Goal: Task Accomplishment & Management: Manage account settings

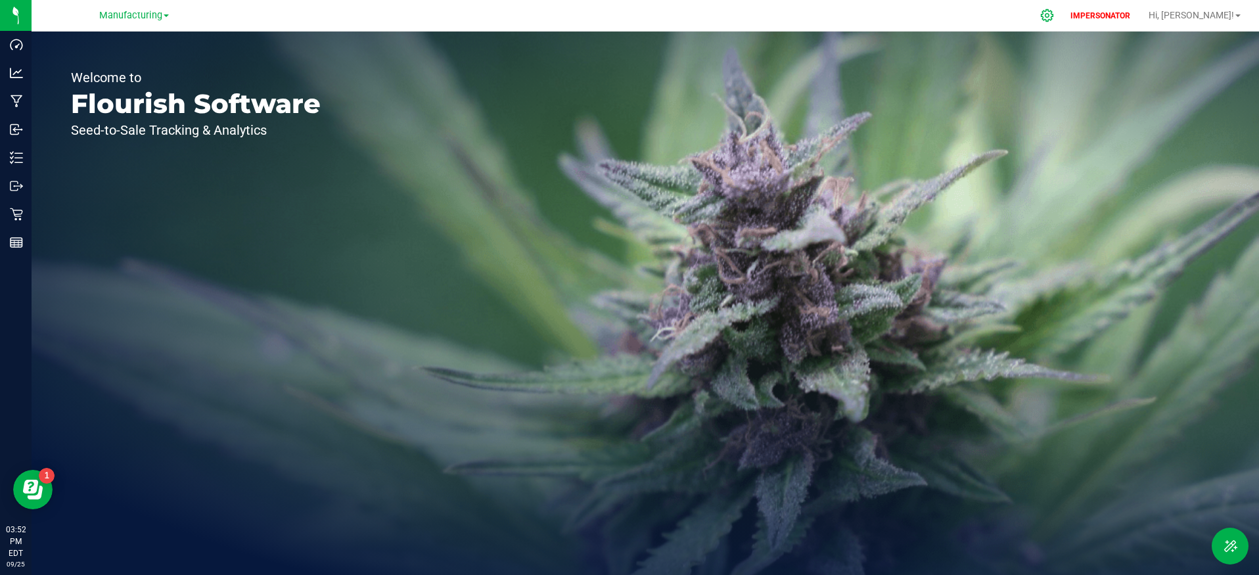
drag, startPoint x: 1074, startPoint y: 28, endPoint x: 1085, endPoint y: 18, distance: 14.9
click at [1054, 18] on icon at bounding box center [1047, 16] width 14 height 14
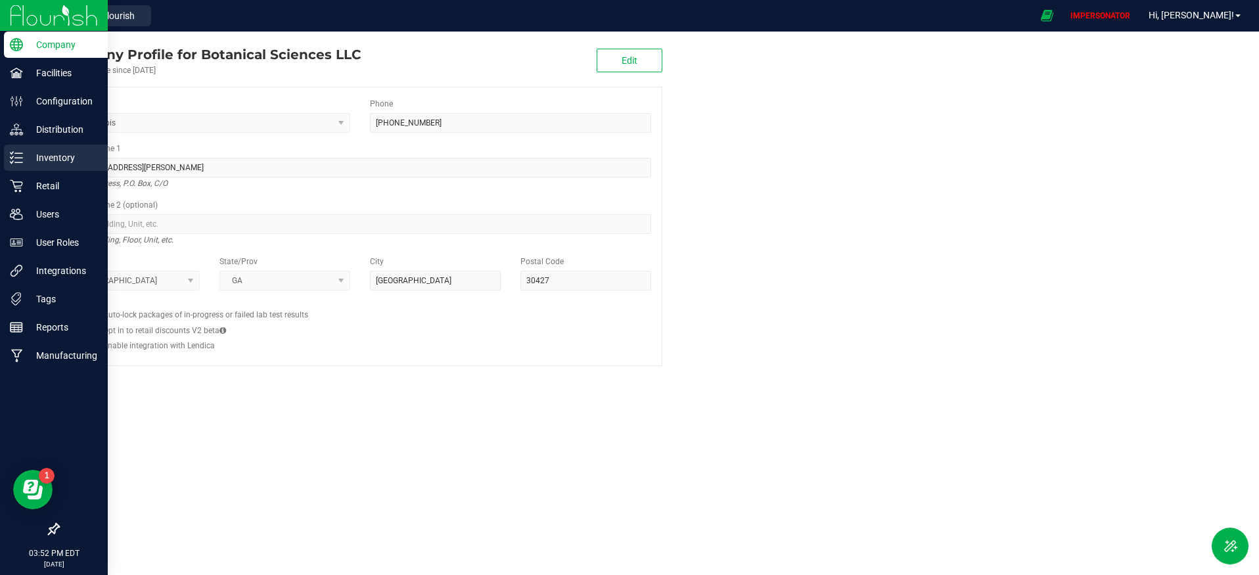
click at [35, 155] on p "Inventory" at bounding box center [62, 158] width 79 height 16
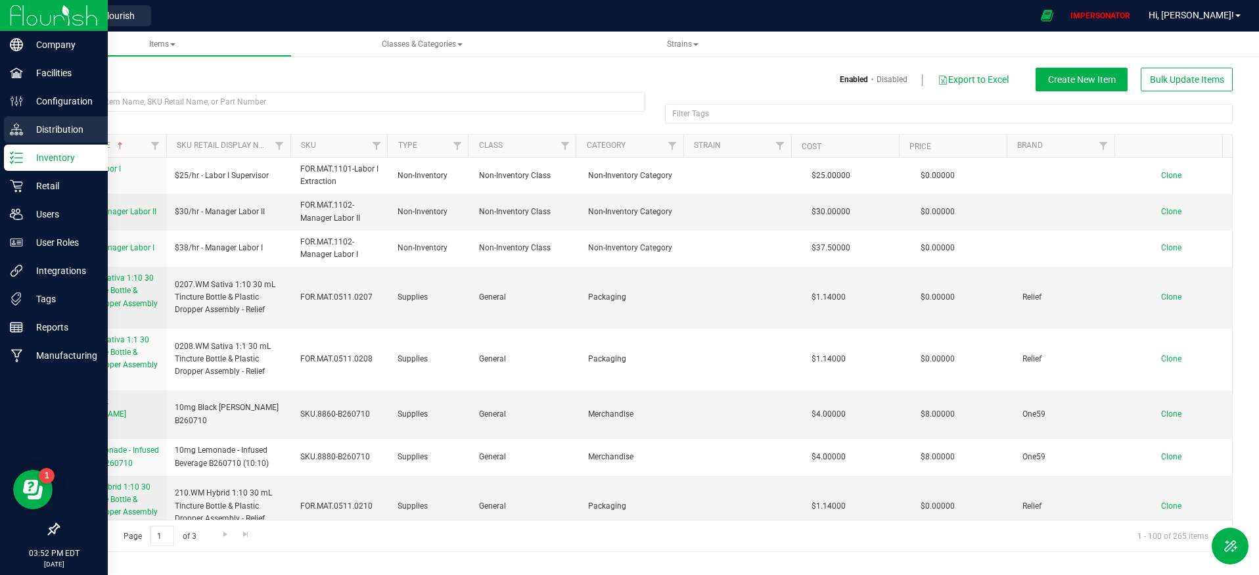
click at [61, 130] on p "Distribution" at bounding box center [62, 130] width 79 height 16
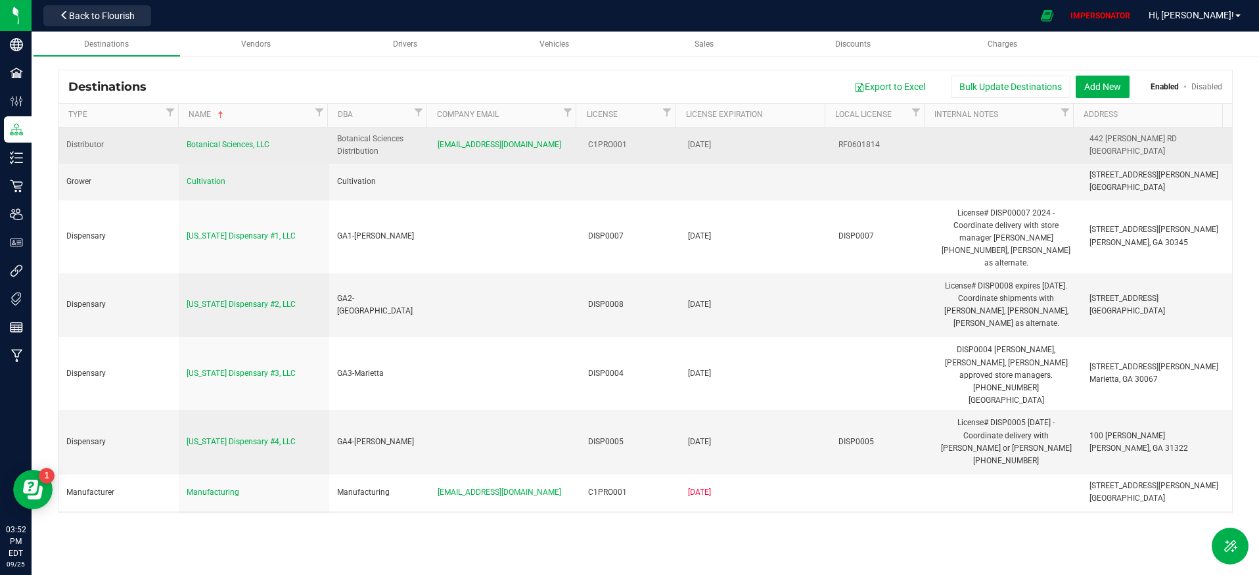
click at [624, 155] on td "C1PRO001" at bounding box center [630, 145] width 101 height 36
drag, startPoint x: 629, startPoint y: 146, endPoint x: 575, endPoint y: 145, distance: 54.5
click at [580, 145] on td "C1PRO001" at bounding box center [630, 145] width 101 height 36
copy tr "C1PRO001"
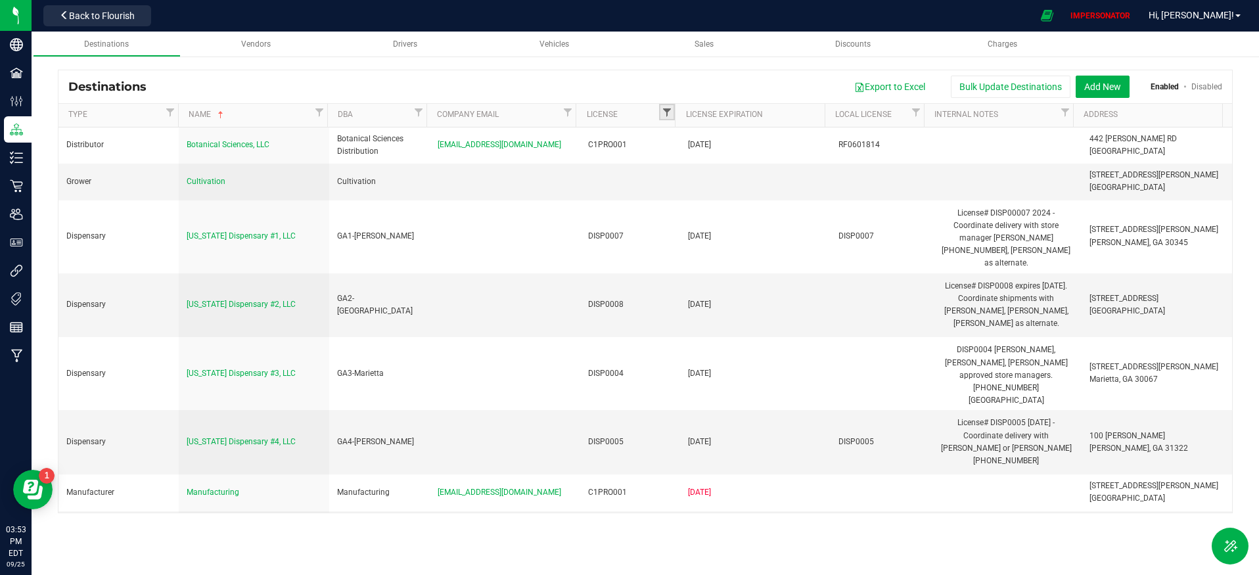
click at [663, 110] on span "Filter" at bounding box center [667, 112] width 11 height 11
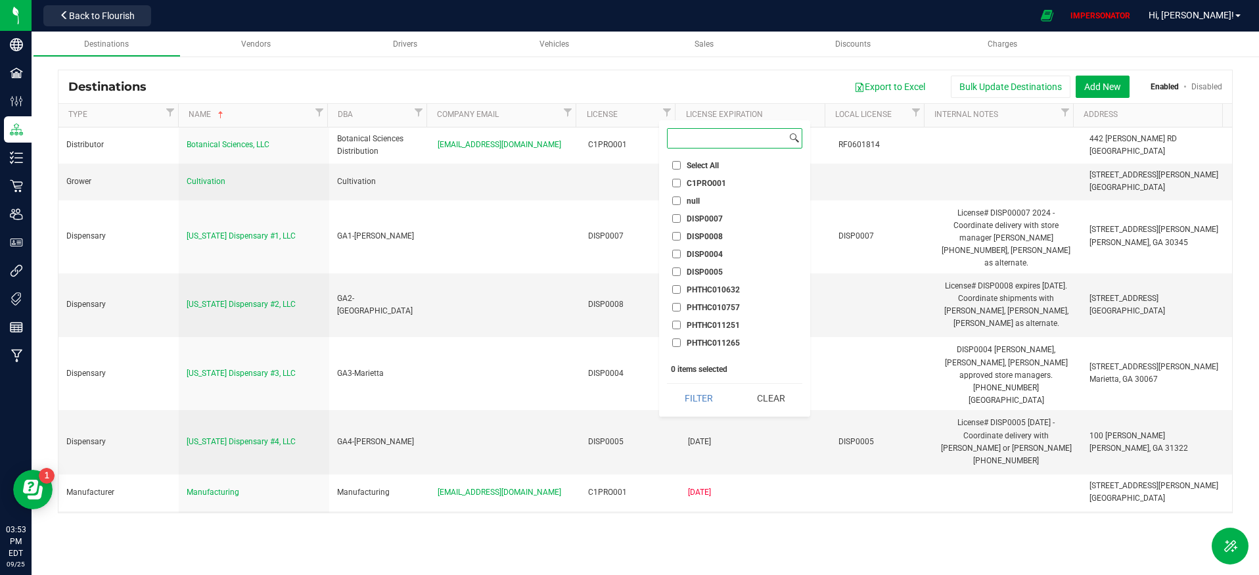
click at [698, 139] on input at bounding box center [726, 138] width 119 height 19
paste input "C1PRO001"
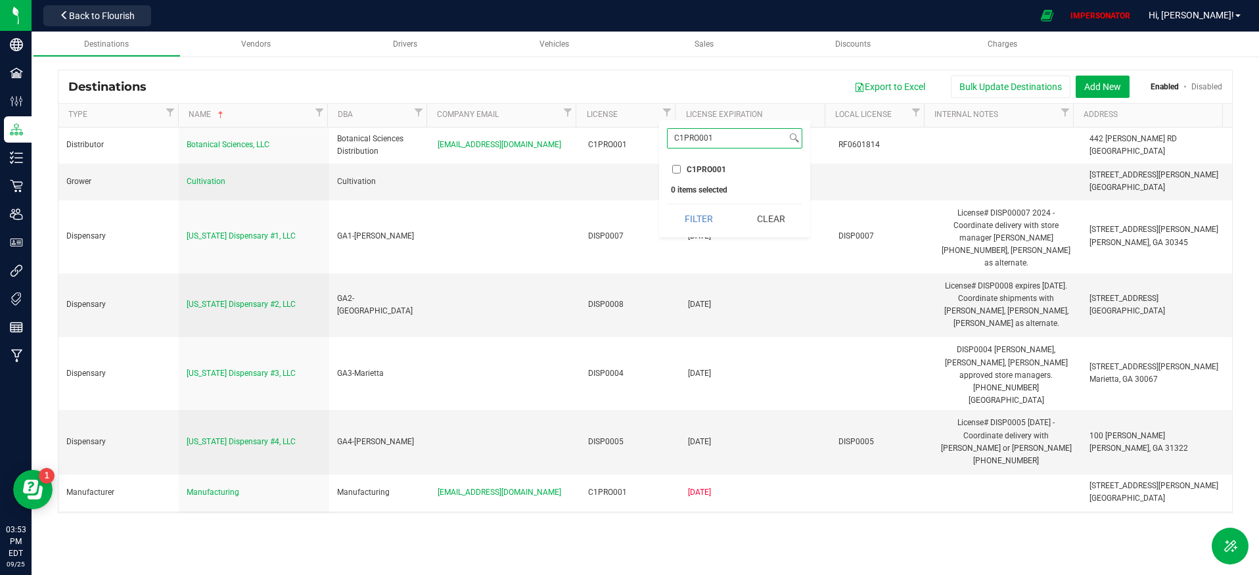
type input "C1PRO001"
click at [675, 171] on input "C1PRO001" at bounding box center [676, 169] width 9 height 9
click at [699, 213] on button "Filter" at bounding box center [698, 218] width 63 height 29
checkbox input "true"
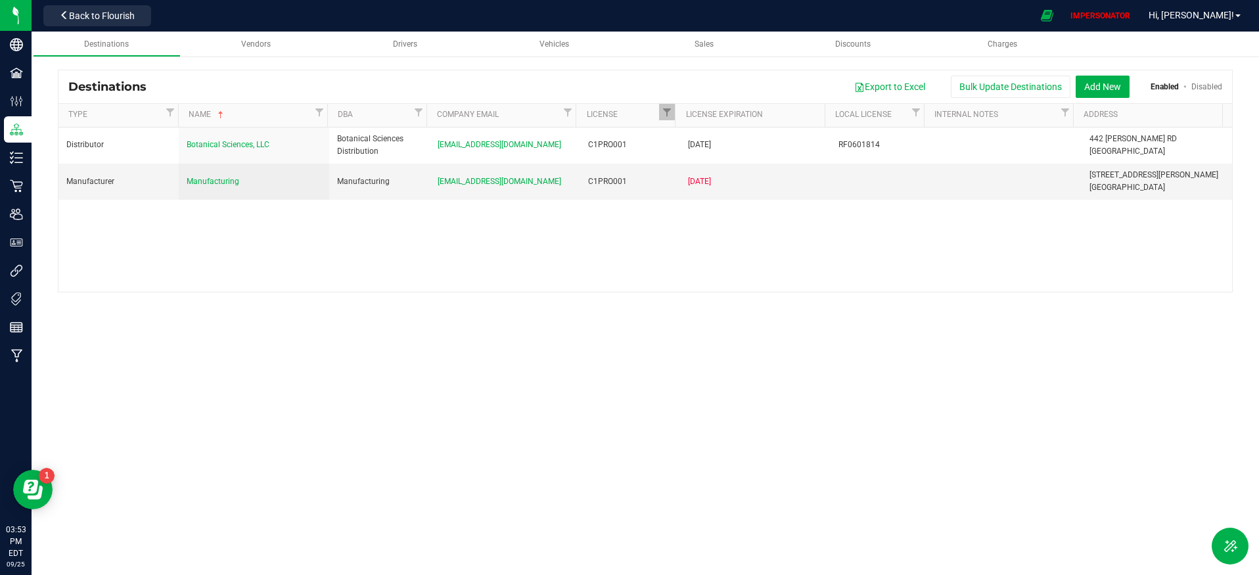
click at [531, 265] on div "Distributor Botanical Sciences, LLC Botanical Sciences Distribution logistics@b…" at bounding box center [644, 209] width 1173 height 164
click at [558, 261] on div "Distributor Botanical Sciences, LLC Botanical Sciences Distribution logistics@b…" at bounding box center [644, 209] width 1173 height 164
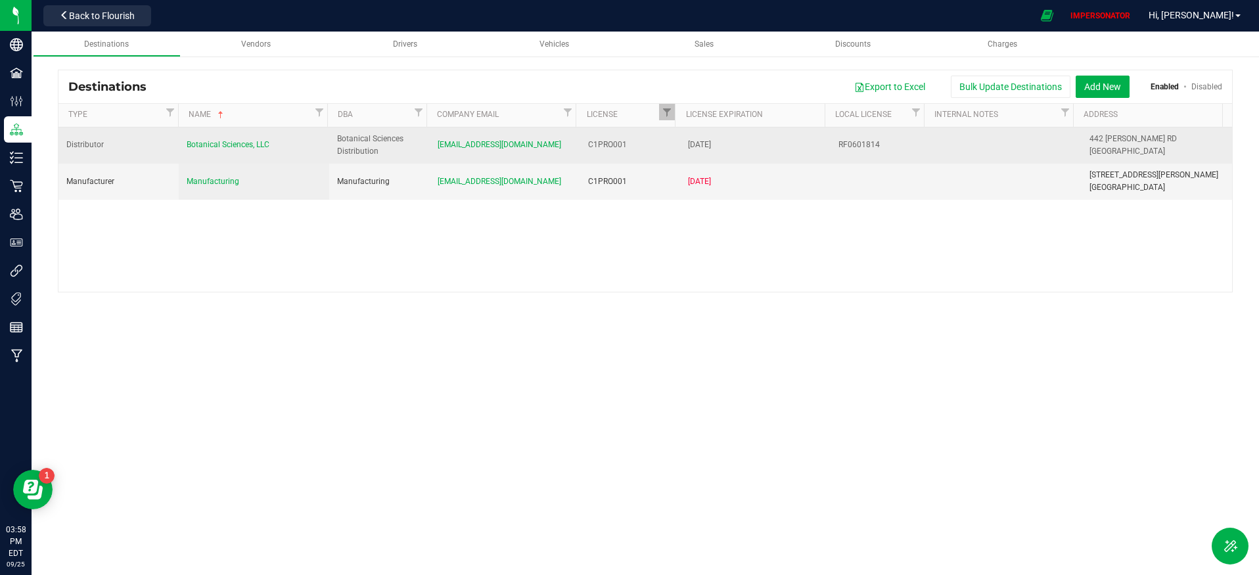
drag, startPoint x: 286, startPoint y: 145, endPoint x: 181, endPoint y: 146, distance: 105.1
click at [181, 146] on td "Botanical Sciences, LLC" at bounding box center [254, 145] width 150 height 36
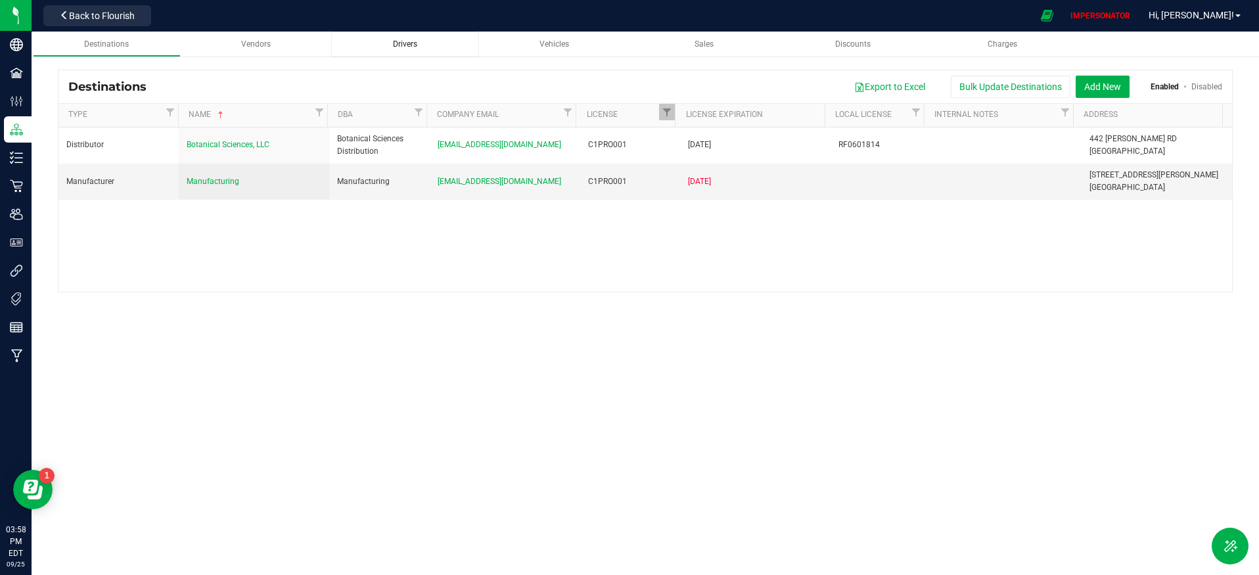
copy span "Botanical Sciences, LLC"
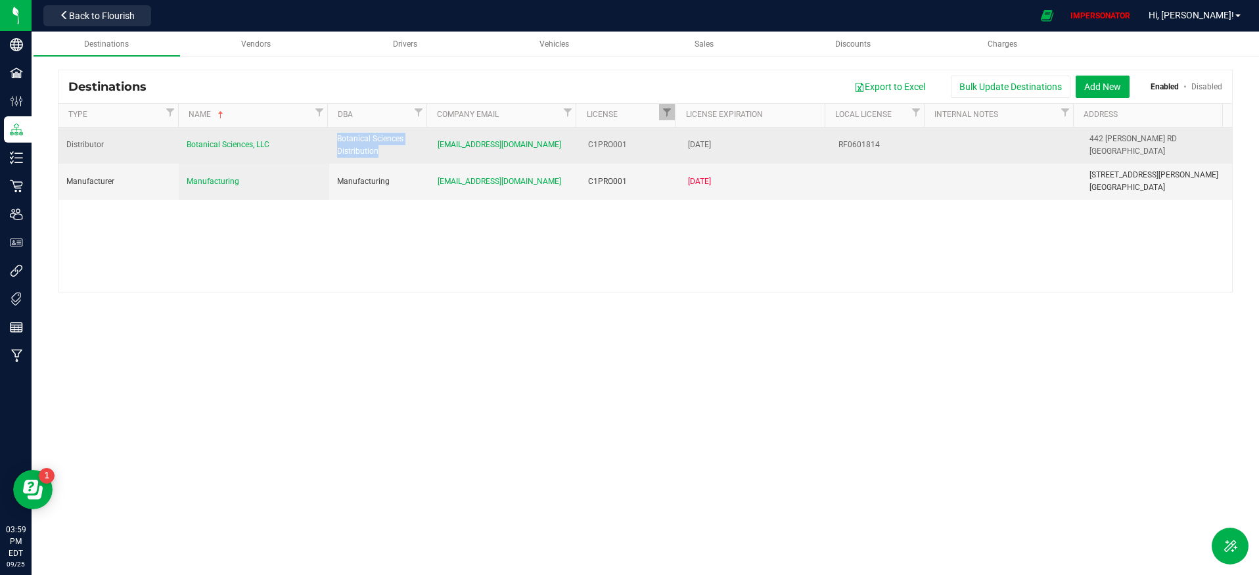
drag, startPoint x: 371, startPoint y: 149, endPoint x: 334, endPoint y: 136, distance: 39.1
click at [337, 136] on div "Botanical Sciences Distribution" at bounding box center [379, 145] width 85 height 25
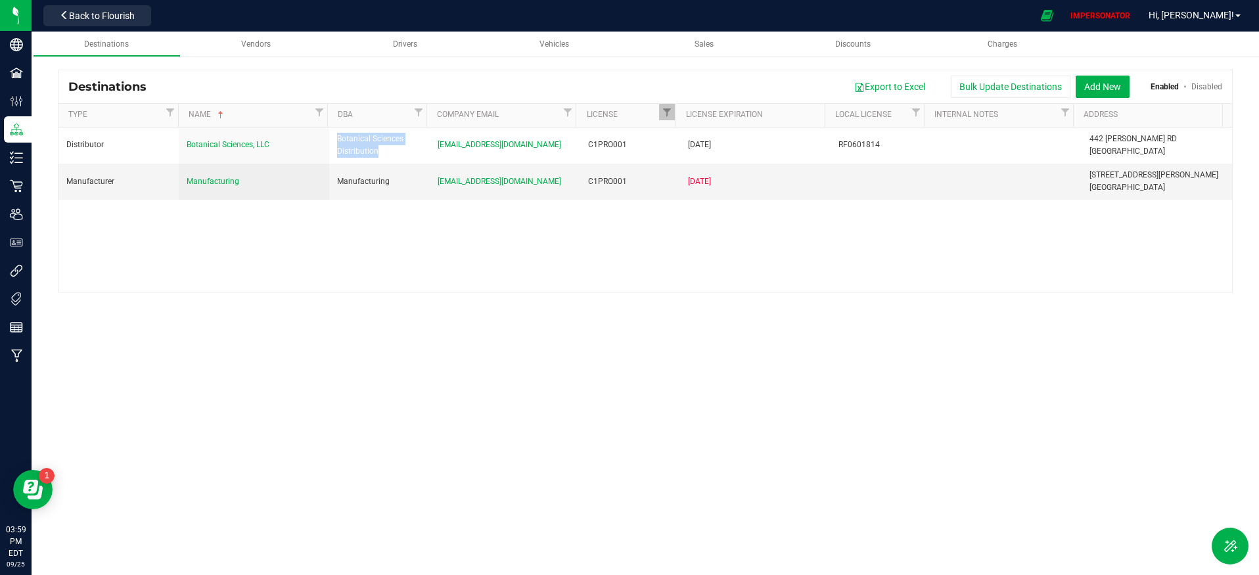
copy div "Botanical Sciences Distribution"
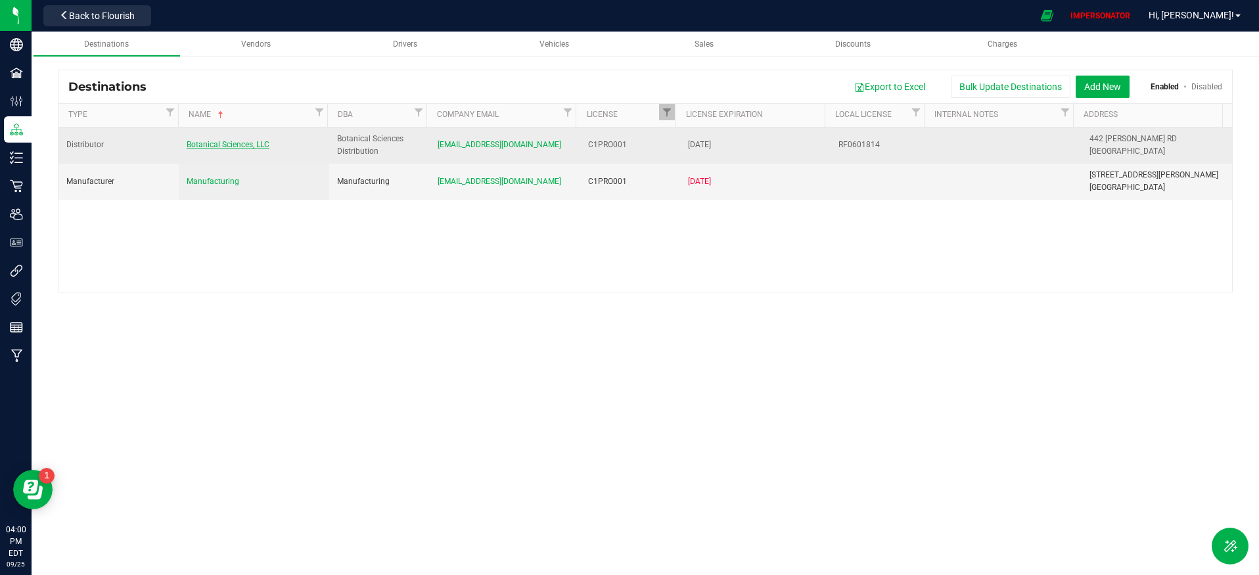
click at [225, 141] on span "Botanical Sciences, LLC" at bounding box center [228, 144] width 83 height 9
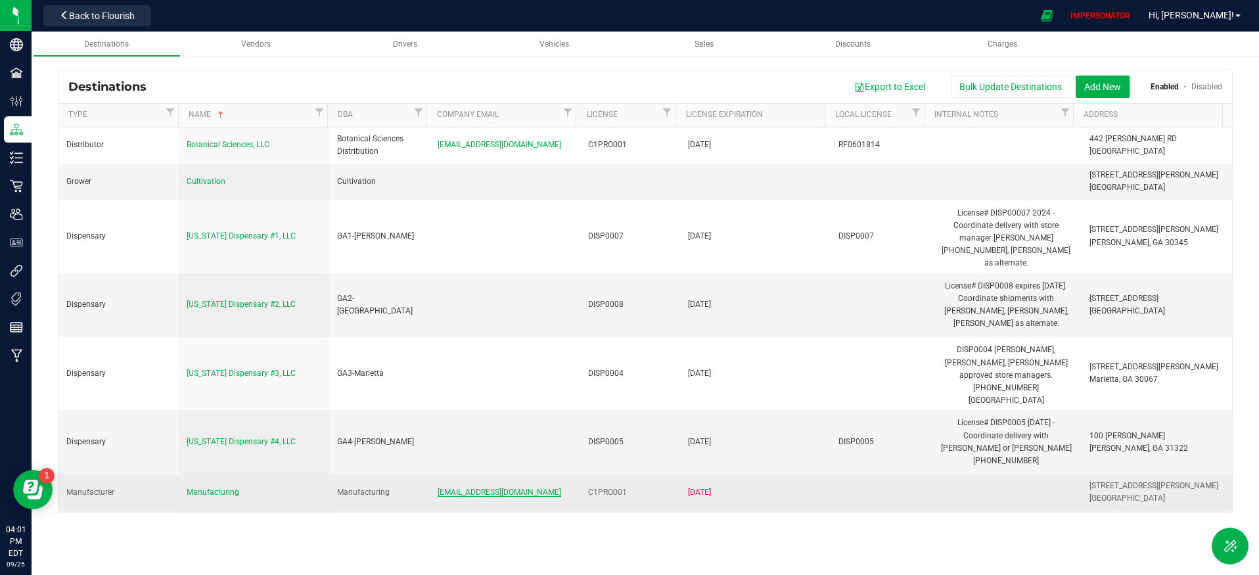
click at [456, 487] on span "logistics@botanicalsciences.com" at bounding box center [500, 491] width 124 height 9
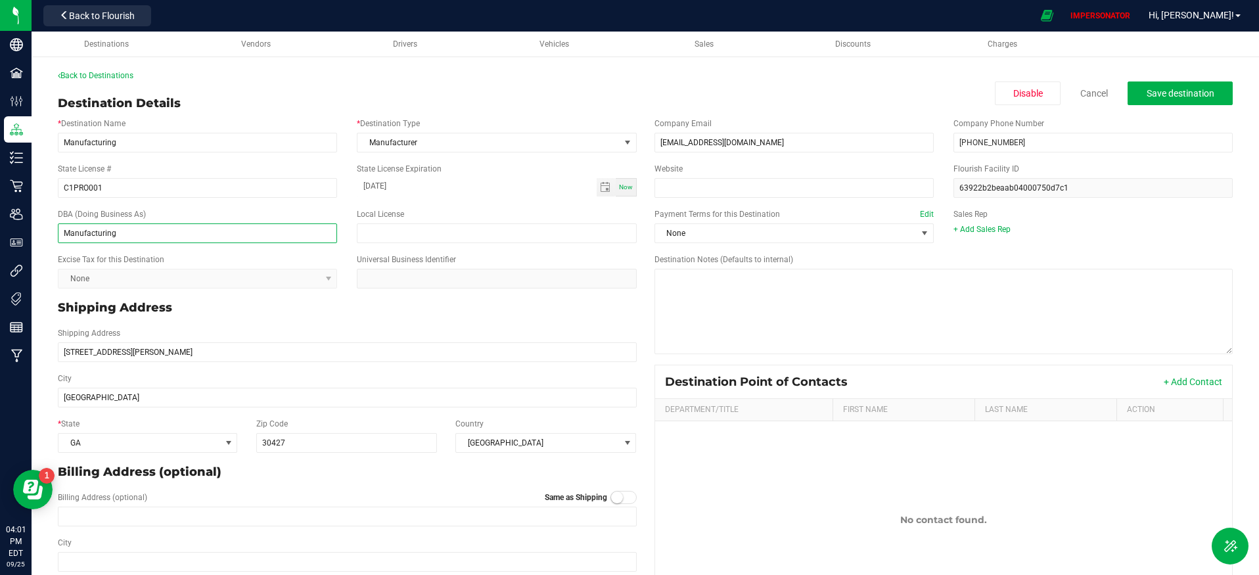
click at [171, 234] on input "Manufacturing" at bounding box center [197, 233] width 279 height 20
type input "Manufacturing test"
click at [1147, 95] on span "Save destination" at bounding box center [1180, 93] width 68 height 11
click at [98, 74] on link "Back to Destinations" at bounding box center [96, 75] width 76 height 9
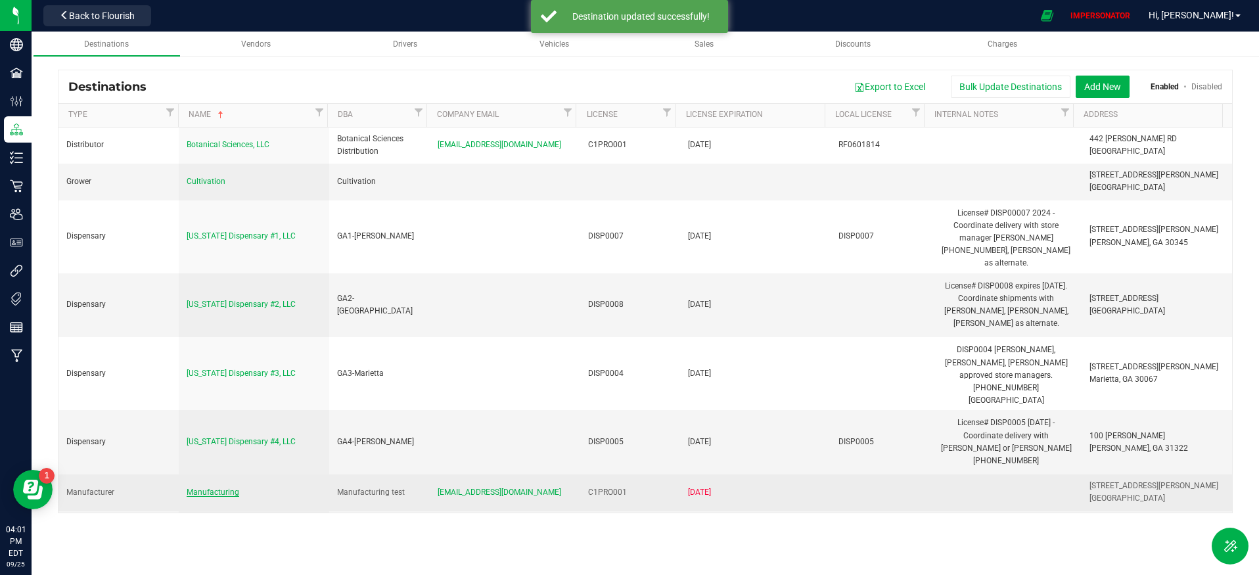
click at [191, 487] on span "Manufacturing" at bounding box center [213, 491] width 53 height 9
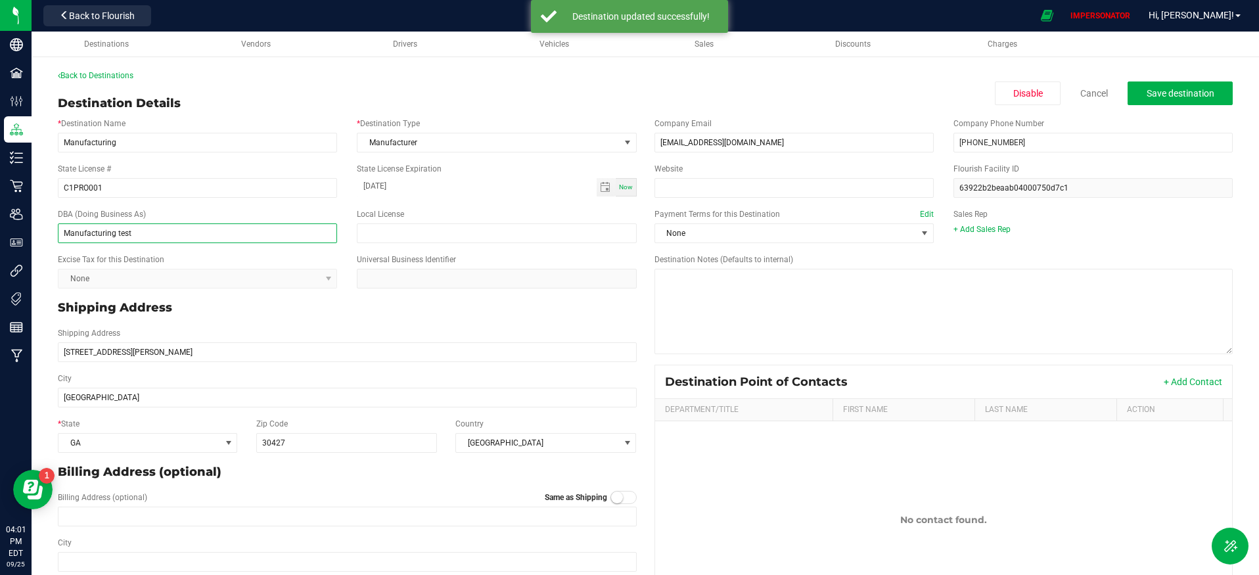
click at [139, 232] on input "Manufacturing test" at bounding box center [197, 233] width 279 height 20
type input "Manufacturing"
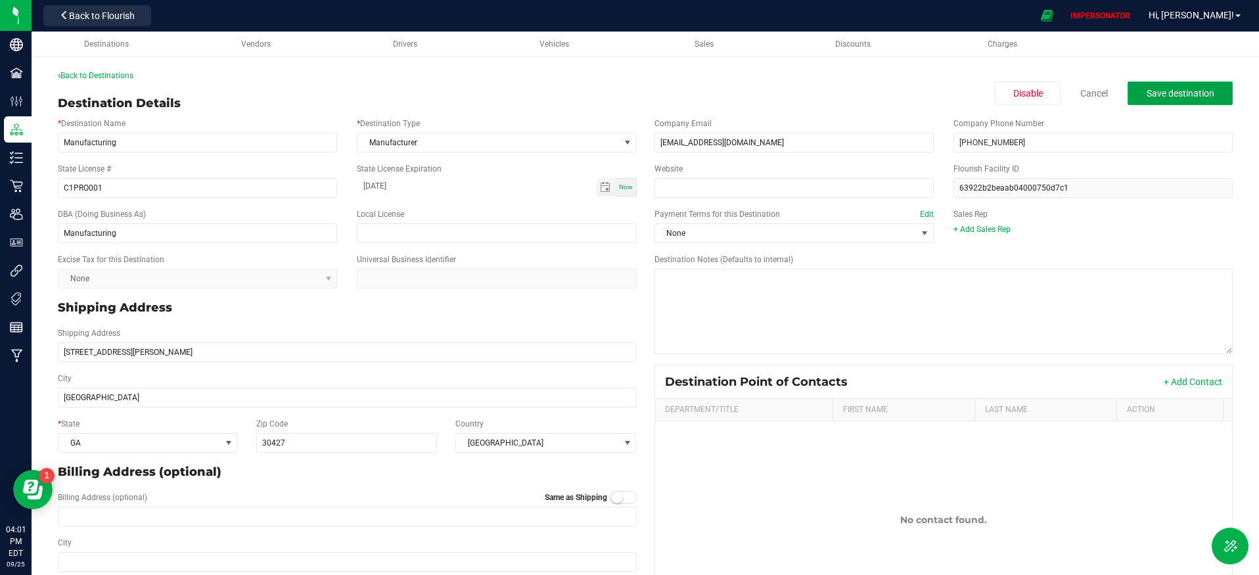
click at [1160, 88] on span "Save destination" at bounding box center [1180, 93] width 68 height 11
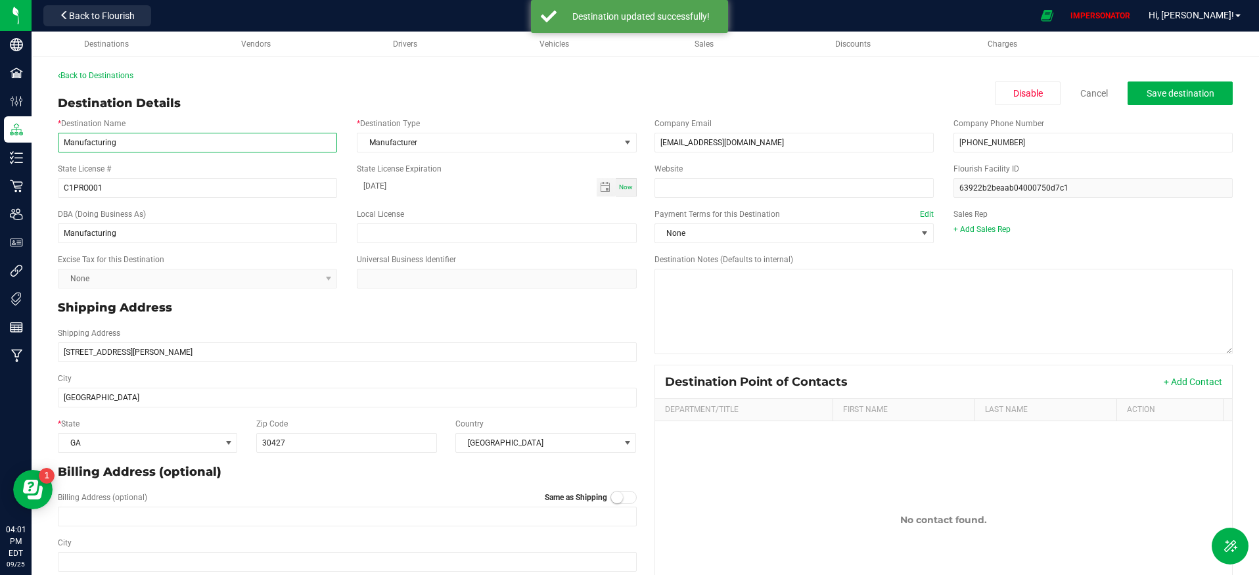
click at [88, 141] on input "Manufacturing" at bounding box center [197, 143] width 279 height 20
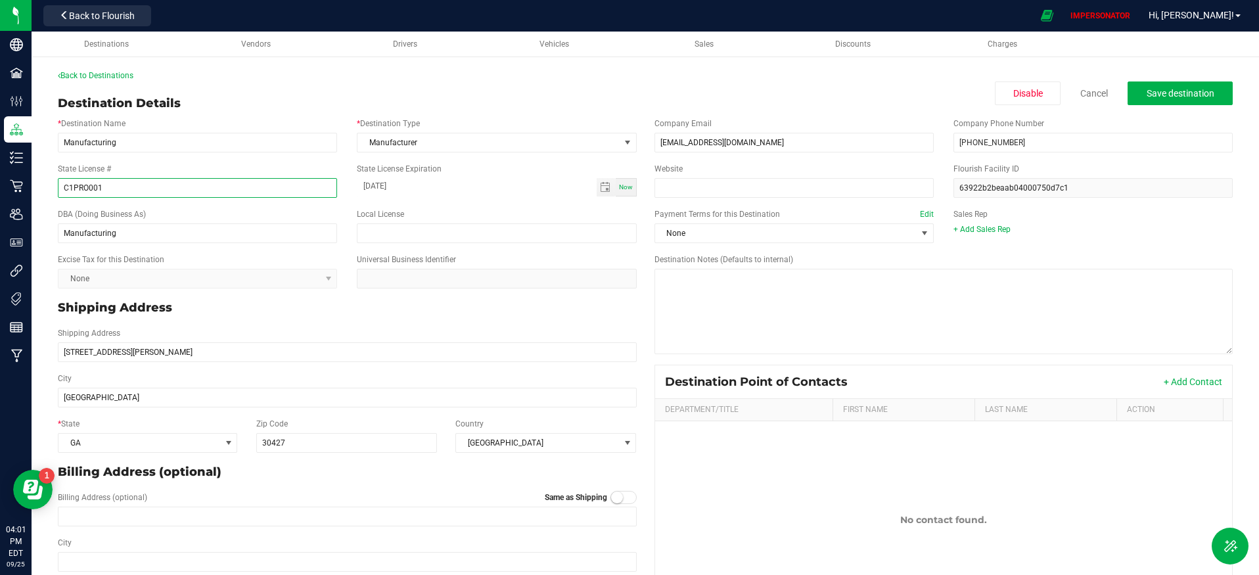
click at [91, 191] on input "C1PRO001" at bounding box center [197, 188] width 279 height 20
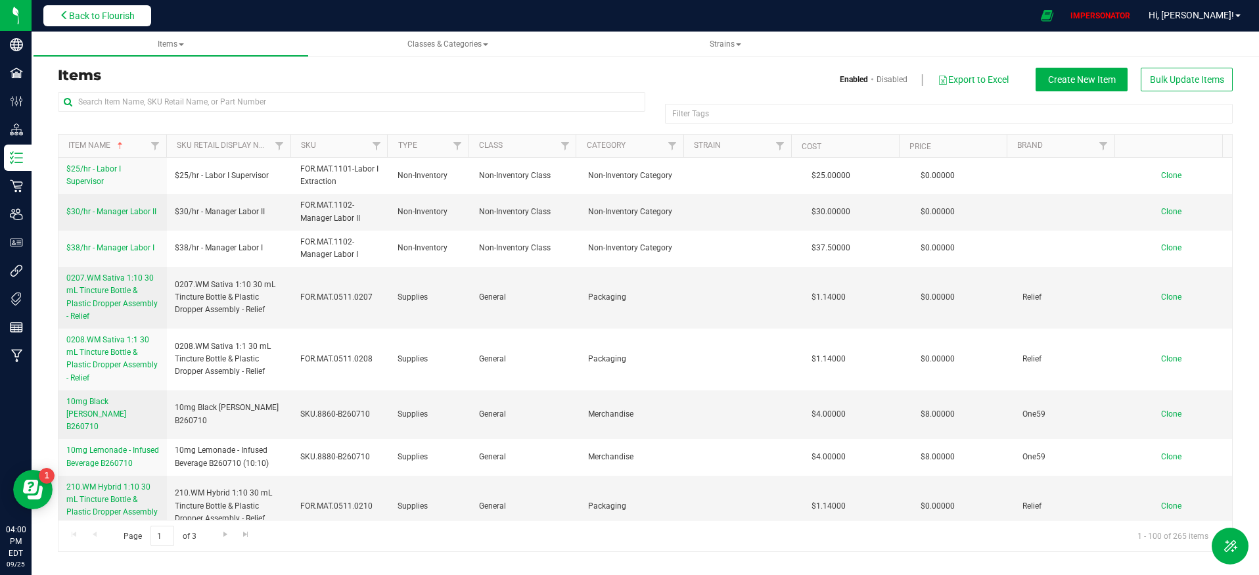
click at [78, 16] on span "Back to Flourish" at bounding box center [102, 16] width 66 height 11
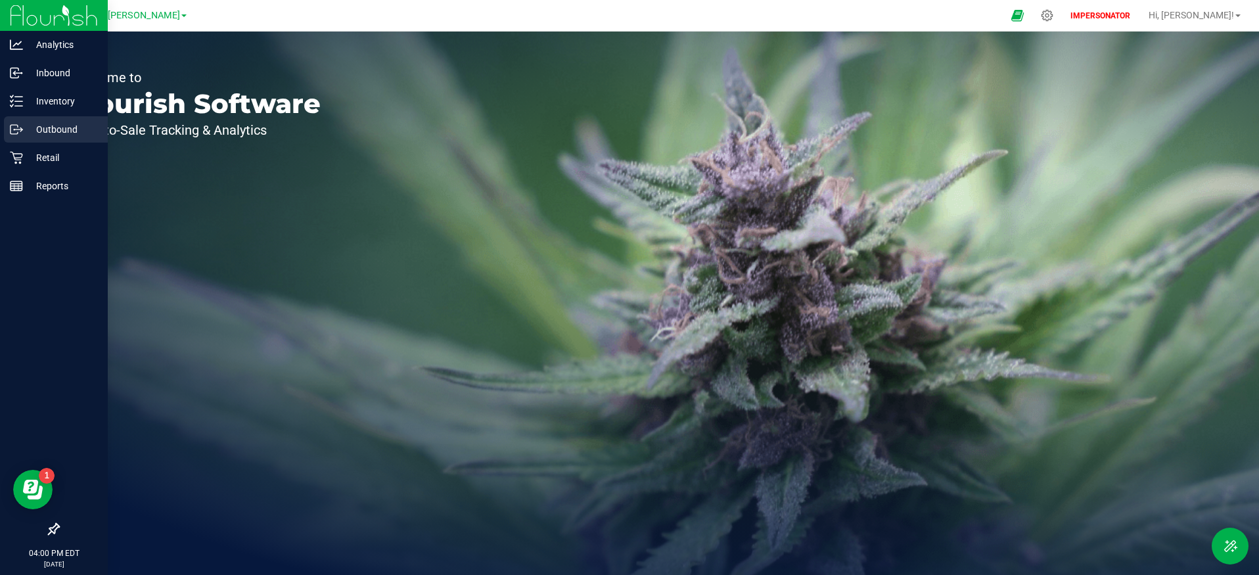
click at [62, 135] on p "Outbound" at bounding box center [62, 130] width 79 height 16
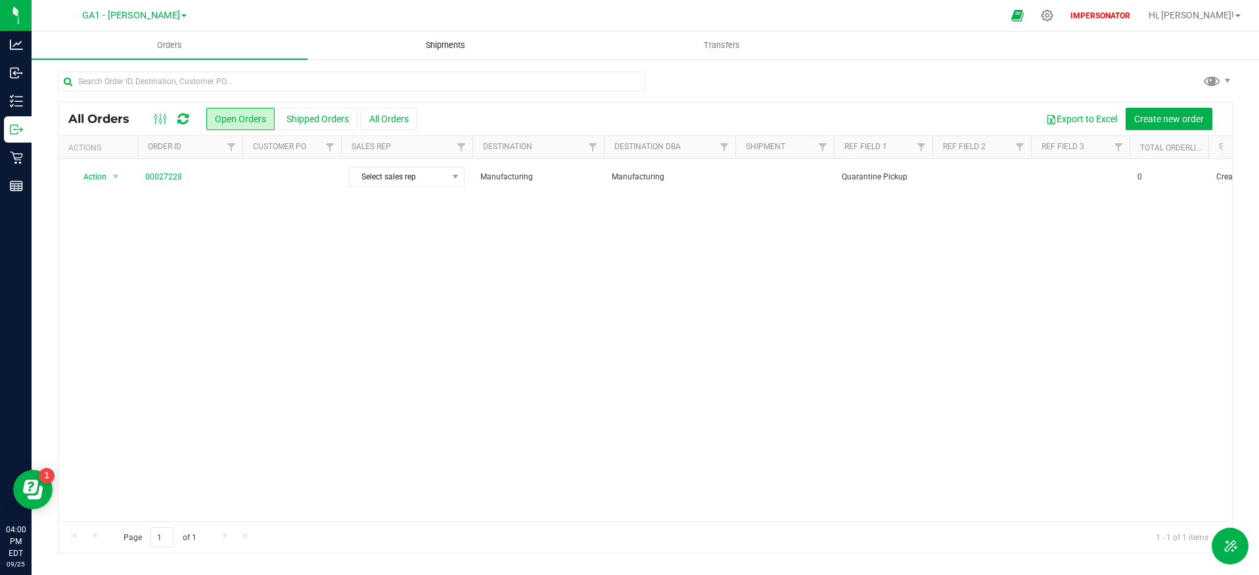
click at [459, 49] on span "Shipments" at bounding box center [445, 45] width 75 height 12
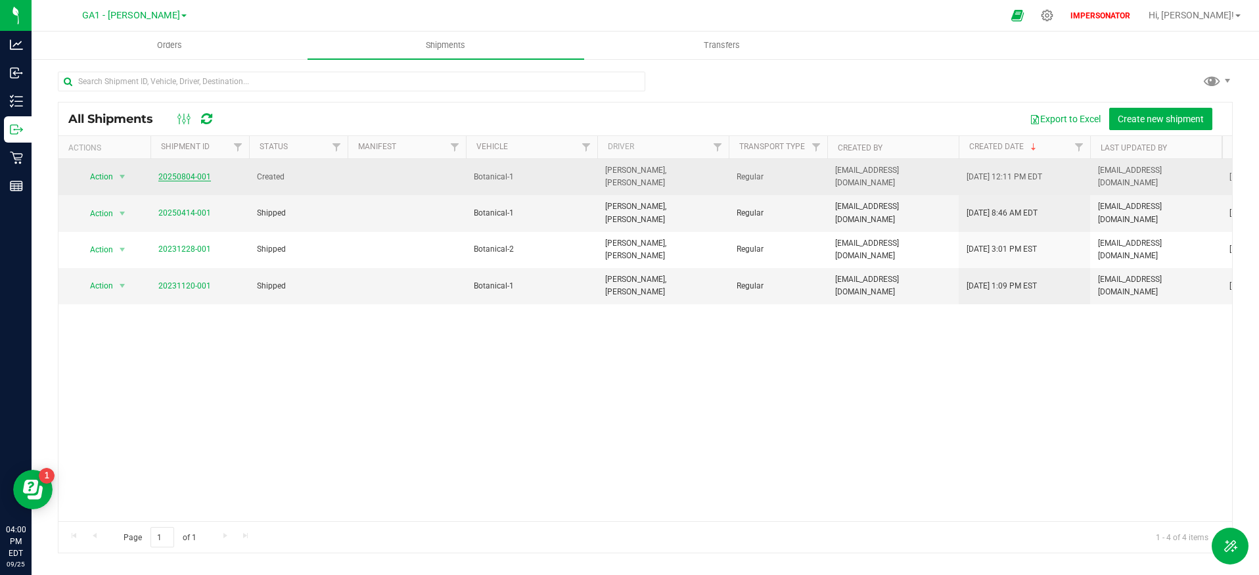
click at [187, 173] on link "20250804-001" at bounding box center [184, 176] width 53 height 9
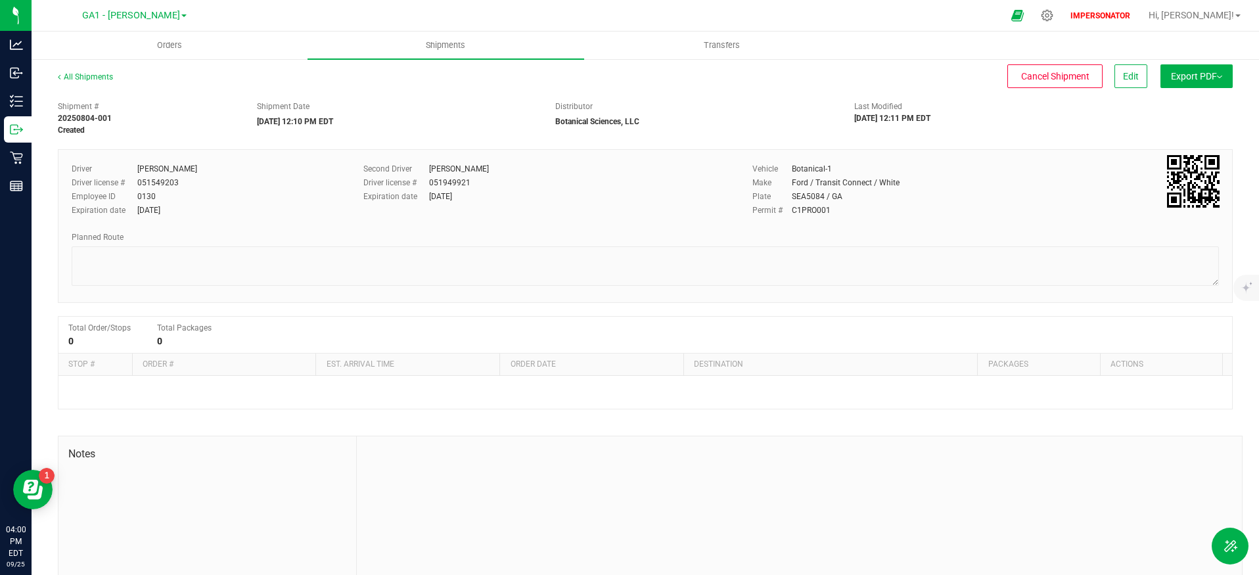
click at [559, 106] on label "Distributor" at bounding box center [573, 107] width 37 height 12
copy label "Distributor"
